Goal: Use online tool/utility: Utilize a website feature to perform a specific function

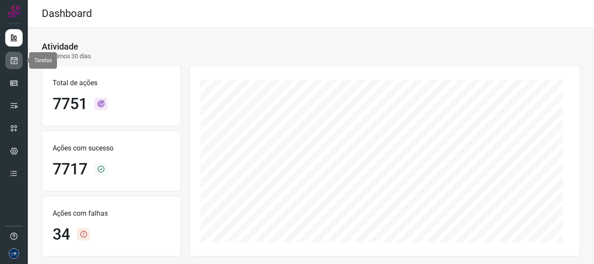
click at [11, 61] on icon at bounding box center [14, 60] width 9 height 9
click at [22, 61] on link at bounding box center [13, 60] width 17 height 17
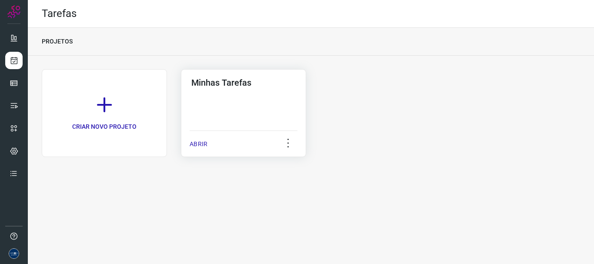
click at [192, 137] on div "ABRIR" at bounding box center [244, 141] width 108 height 22
click at [196, 146] on p "ABRIR" at bounding box center [199, 144] width 18 height 9
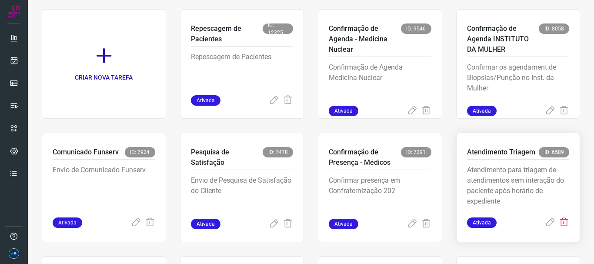
scroll to position [183, 0]
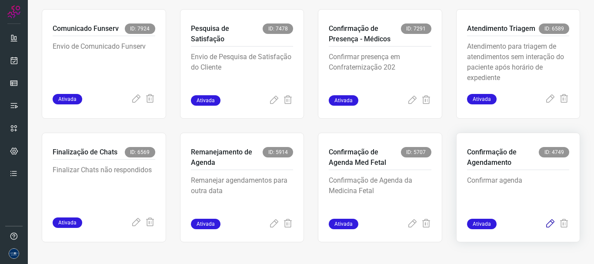
click at [545, 220] on icon at bounding box center [550, 224] width 10 height 10
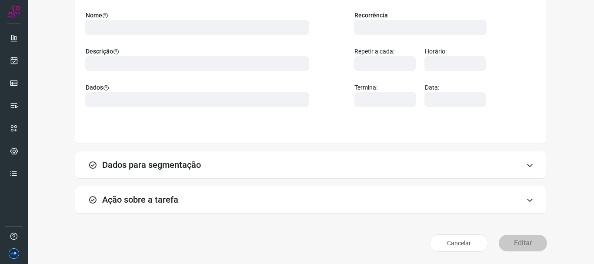
scroll to position [76, 0]
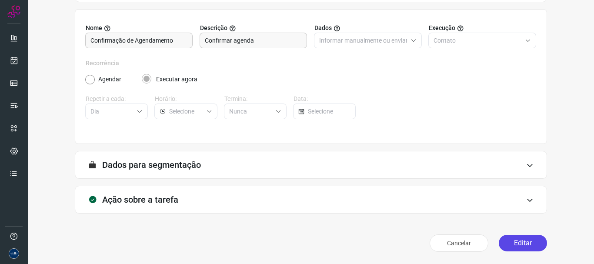
click at [519, 244] on button "Editar" at bounding box center [523, 243] width 48 height 17
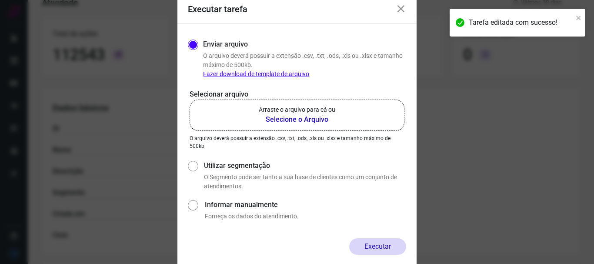
click at [278, 115] on b "Selecione o Arquivo" at bounding box center [297, 119] width 76 height 10
click at [0, 0] on input "Arraste o arquivo para cá ou Selecione o Arquivo" at bounding box center [0, 0] width 0 height 0
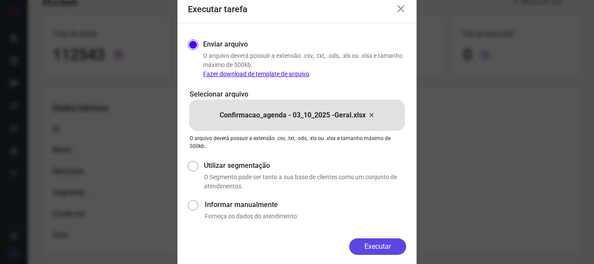
click at [392, 243] on button "Executar" at bounding box center [377, 246] width 57 height 17
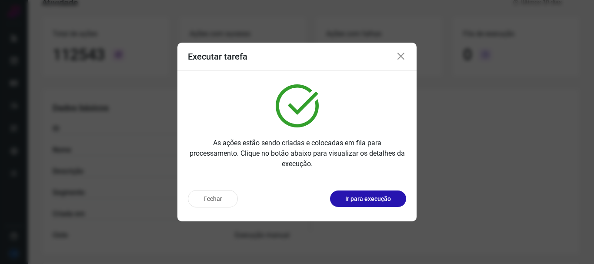
click at [398, 55] on icon at bounding box center [401, 56] width 10 height 10
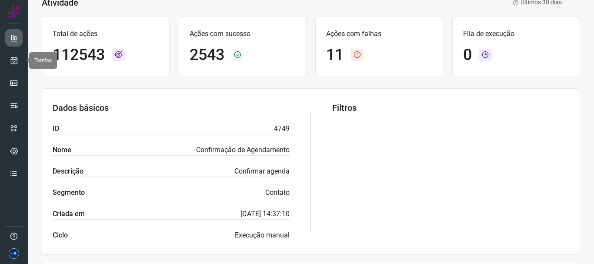
click at [14, 39] on icon at bounding box center [14, 37] width 9 height 9
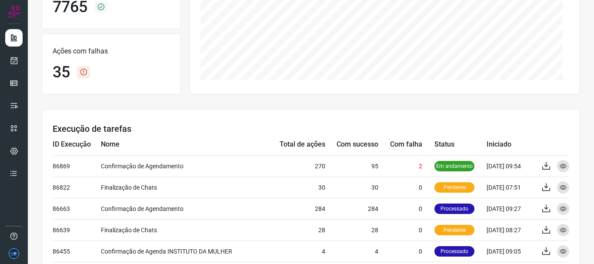
scroll to position [163, 0]
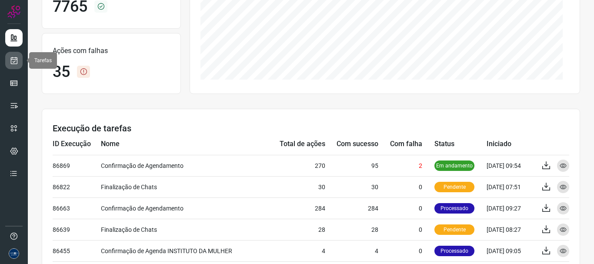
click at [15, 60] on icon at bounding box center [14, 60] width 9 height 9
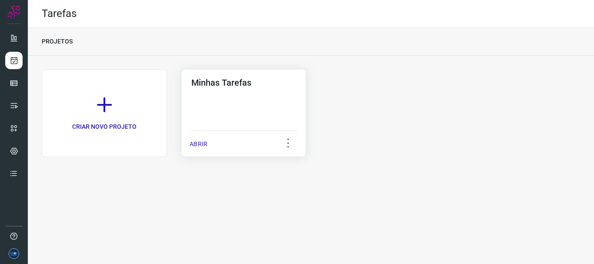
click at [205, 143] on p "ABRIR" at bounding box center [199, 144] width 18 height 9
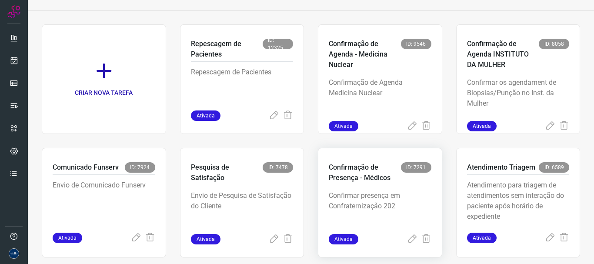
scroll to position [87, 0]
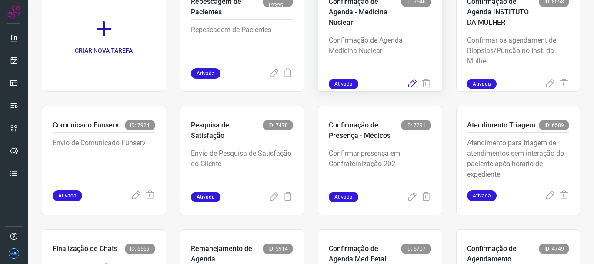
click at [408, 86] on icon at bounding box center [412, 84] width 10 height 10
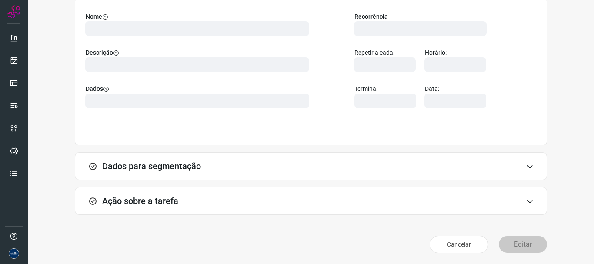
scroll to position [76, 0]
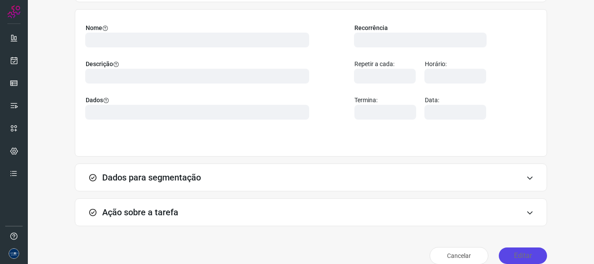
click at [508, 254] on button "Editar" at bounding box center [523, 255] width 48 height 17
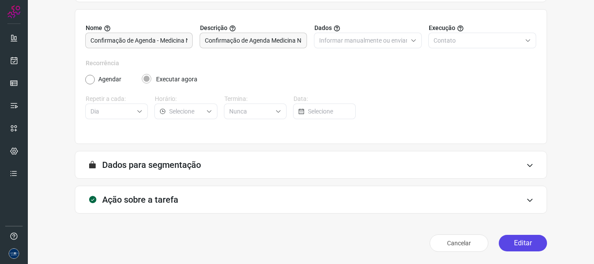
click at [525, 239] on button "Editar" at bounding box center [523, 243] width 48 height 17
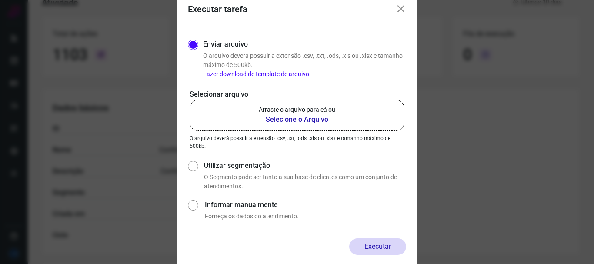
click at [252, 113] on label "Arraste o arquivo para cá ou Selecione o Arquivo" at bounding box center [297, 115] width 215 height 31
click at [0, 0] on input "Arraste o arquivo para cá ou Selecione o Arquivo" at bounding box center [0, 0] width 0 height 0
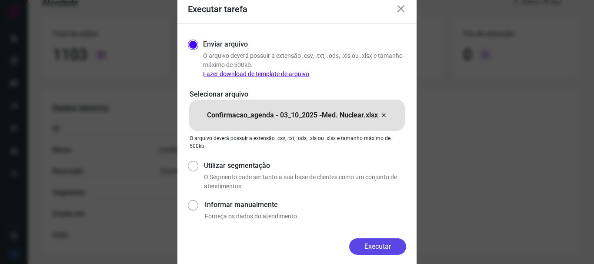
click at [389, 246] on button "Executar" at bounding box center [377, 246] width 57 height 17
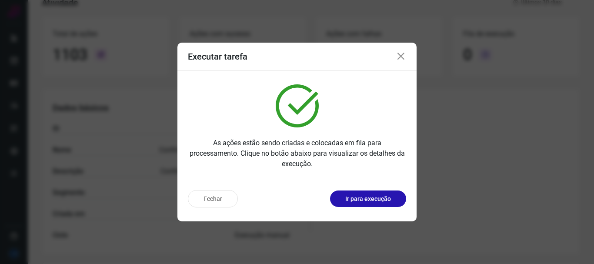
click at [403, 58] on icon at bounding box center [401, 56] width 10 height 10
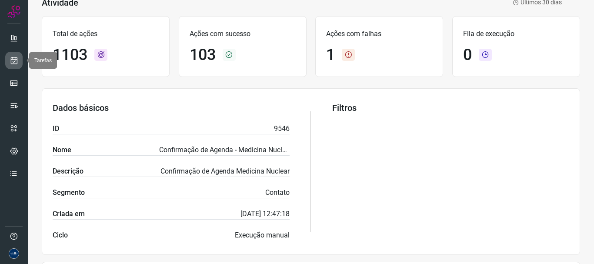
click at [18, 59] on link at bounding box center [13, 60] width 17 height 17
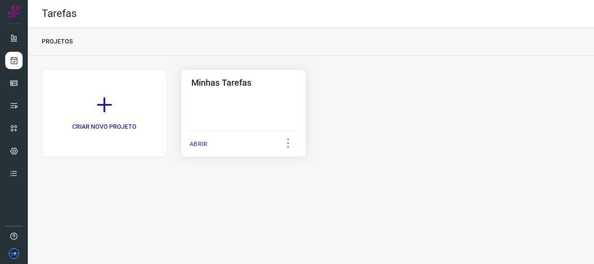
drag, startPoint x: 208, startPoint y: 136, endPoint x: 205, endPoint y: 140, distance: 5.2
click at [207, 137] on div "ABRIR" at bounding box center [244, 141] width 108 height 22
click at [203, 143] on p "ABRIR" at bounding box center [199, 144] width 18 height 9
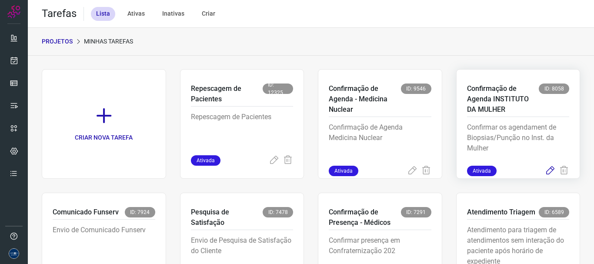
click at [545, 169] on icon at bounding box center [550, 171] width 10 height 10
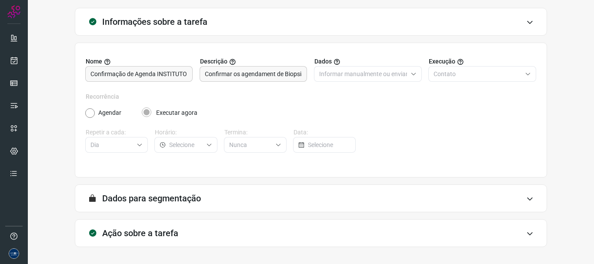
scroll to position [76, 0]
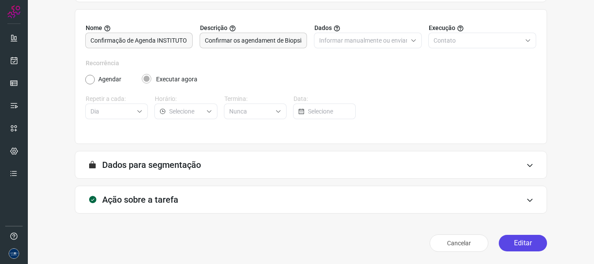
click at [515, 238] on button "Editar" at bounding box center [523, 243] width 48 height 17
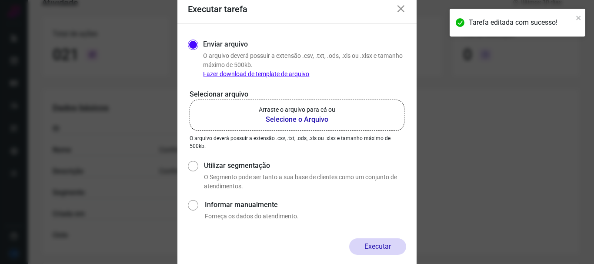
click at [277, 124] on b "Selecione o Arquivo" at bounding box center [297, 119] width 76 height 10
click at [0, 0] on input "Arraste o arquivo para cá ou Selecione o Arquivo" at bounding box center [0, 0] width 0 height 0
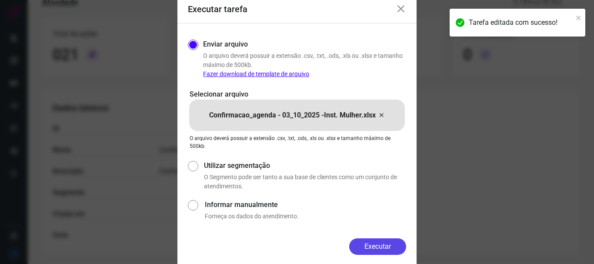
click at [388, 245] on button "Executar" at bounding box center [377, 246] width 57 height 17
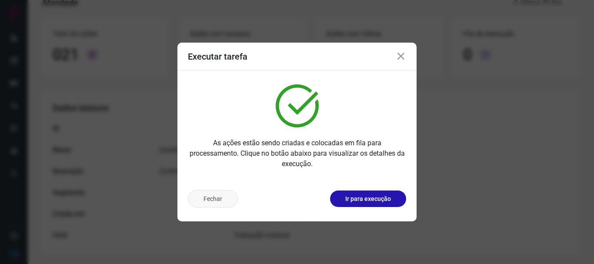
click at [217, 194] on button "Fechar" at bounding box center [213, 198] width 50 height 17
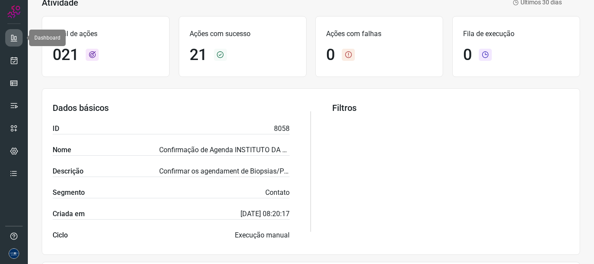
click at [16, 40] on icon at bounding box center [14, 37] width 9 height 9
